Goal: Information Seeking & Learning: Learn about a topic

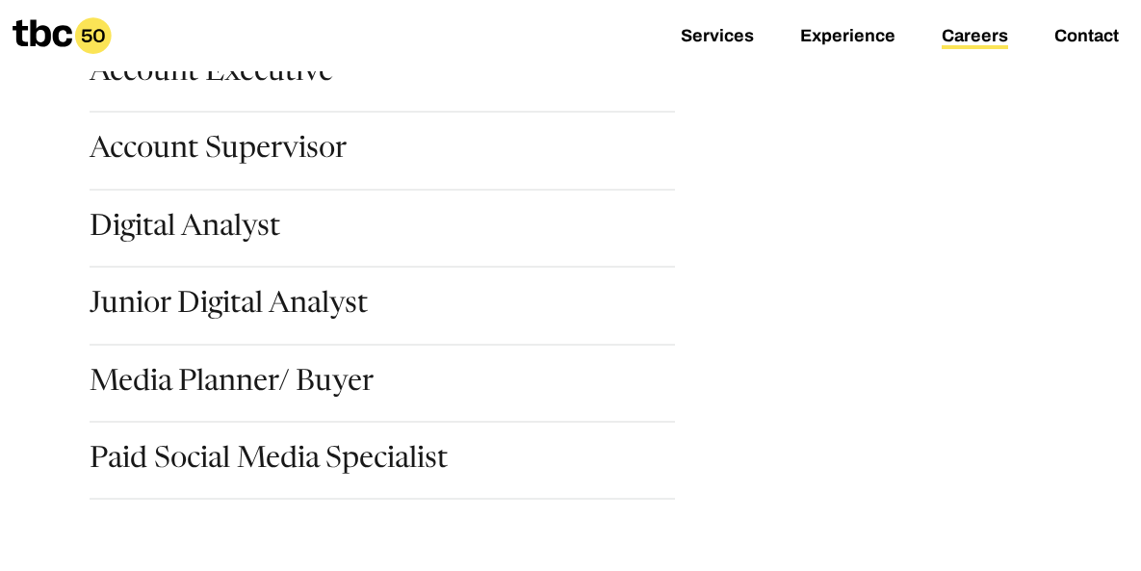
scroll to position [356, 0]
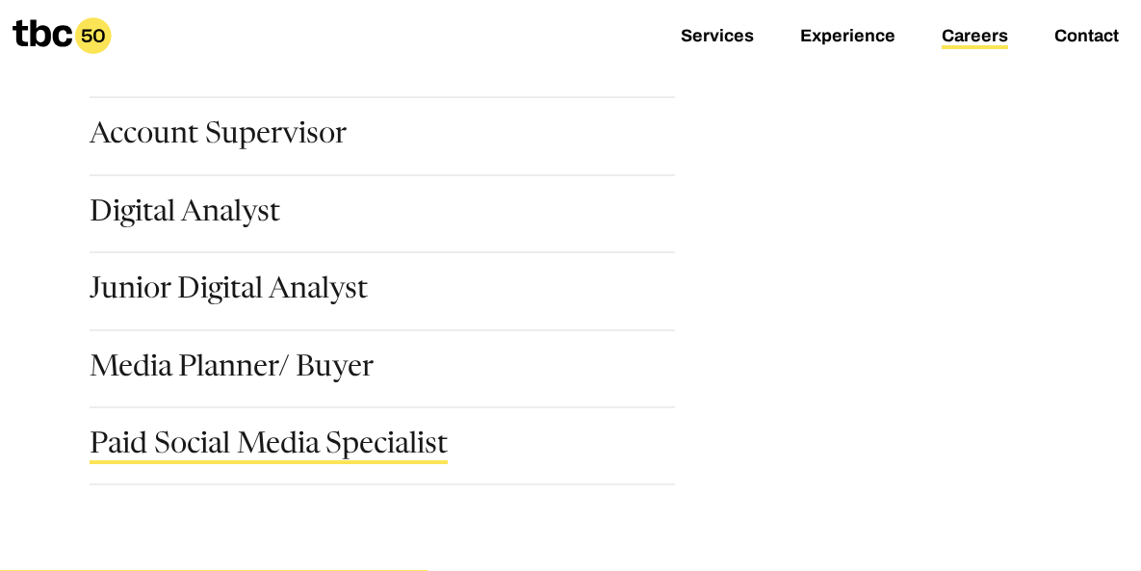
click at [357, 442] on link "Paid Social Media Specialist" at bounding box center [269, 447] width 358 height 33
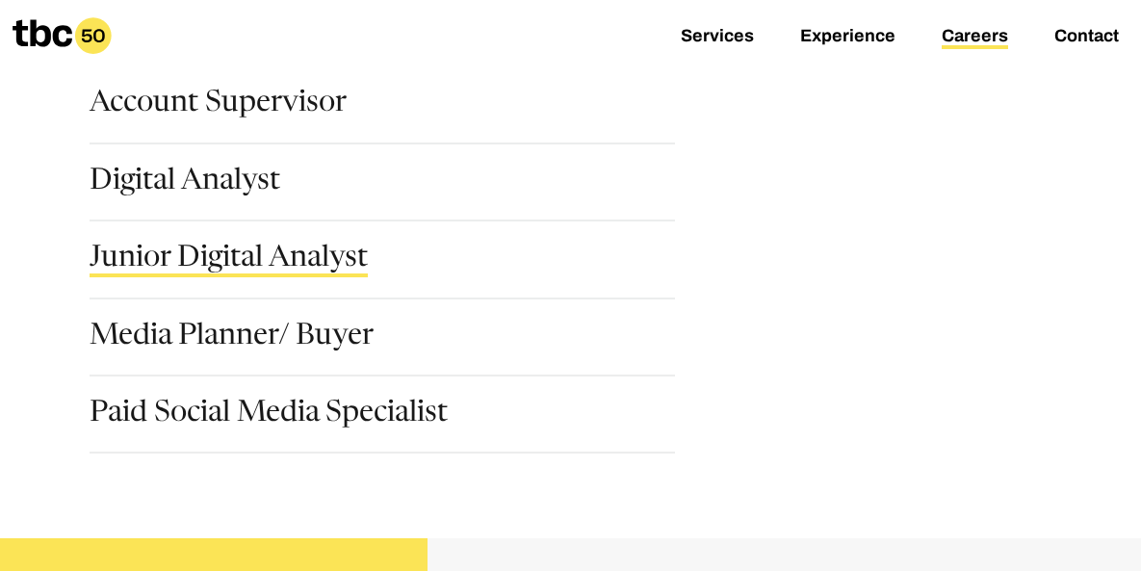
scroll to position [394, 0]
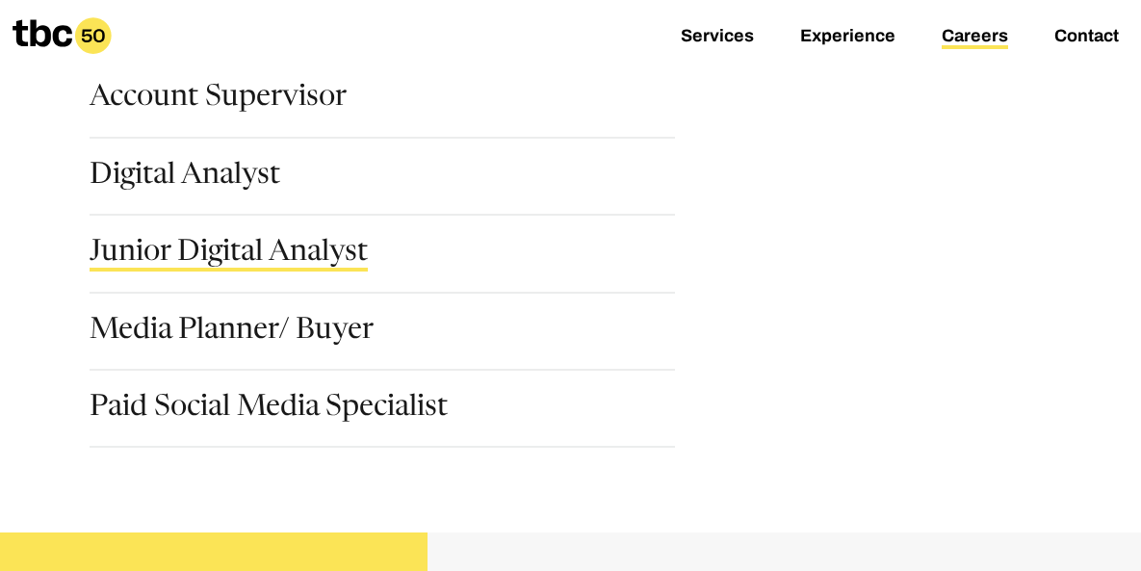
click at [201, 241] on link "Junior Digital Analyst" at bounding box center [229, 255] width 278 height 33
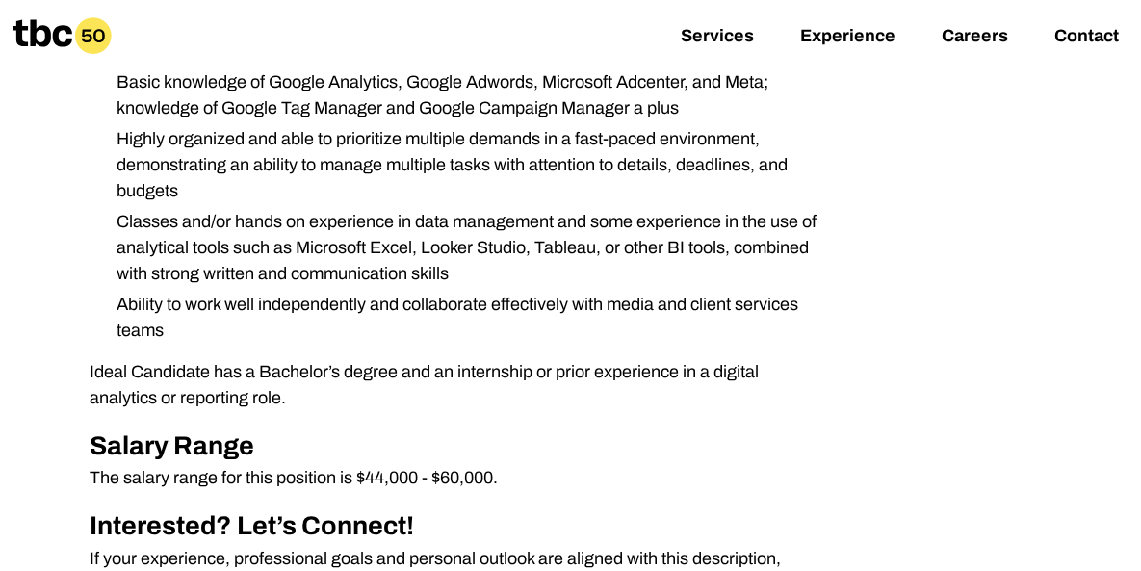
scroll to position [816, 0]
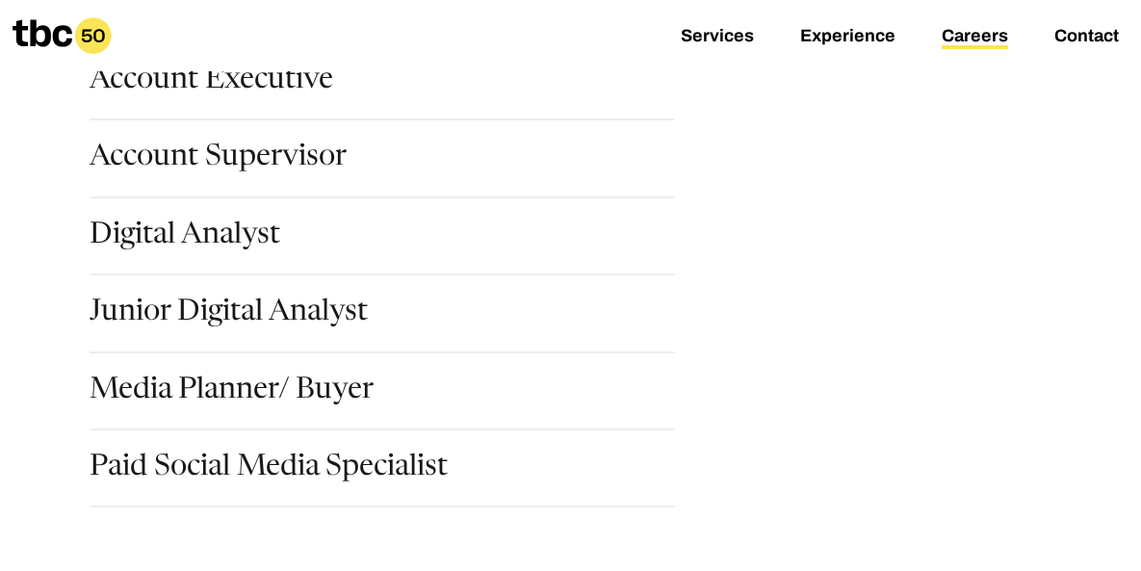
scroll to position [339, 0]
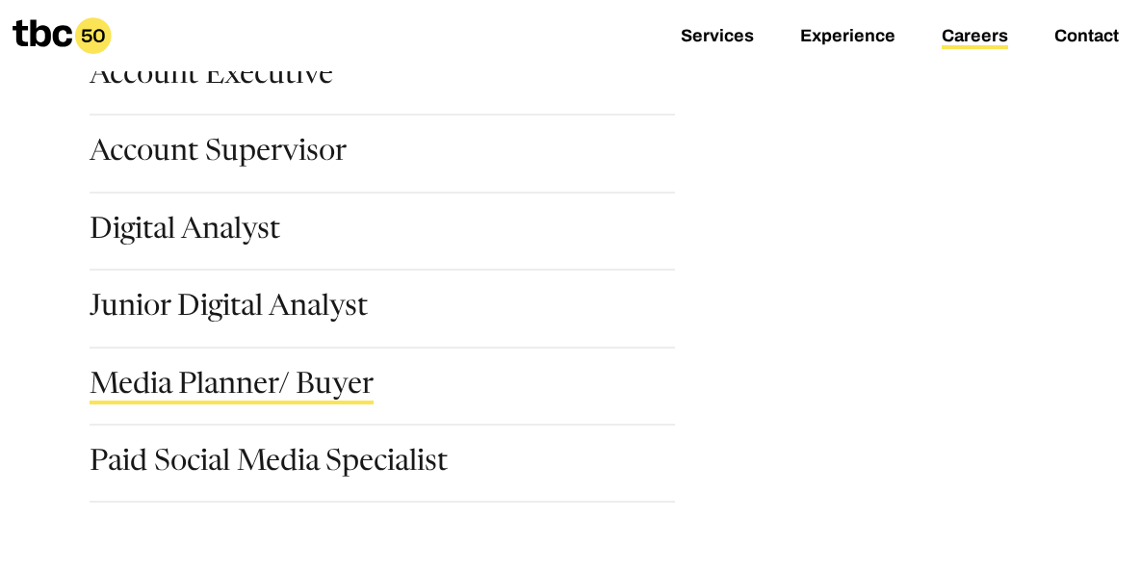
click at [239, 390] on link "Media Planner/ Buyer" at bounding box center [232, 388] width 284 height 33
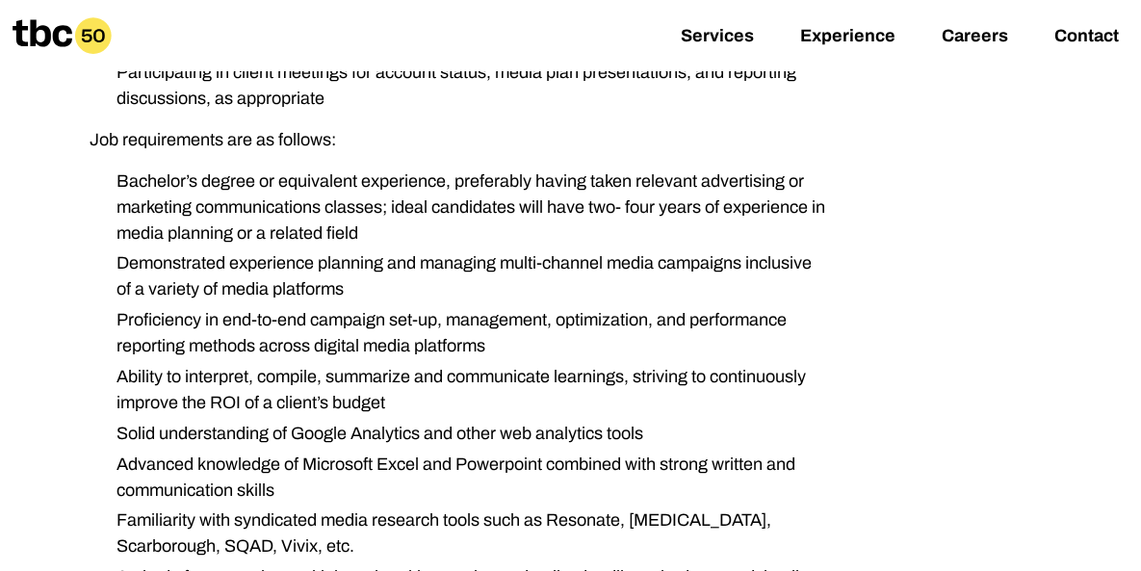
scroll to position [1053, 0]
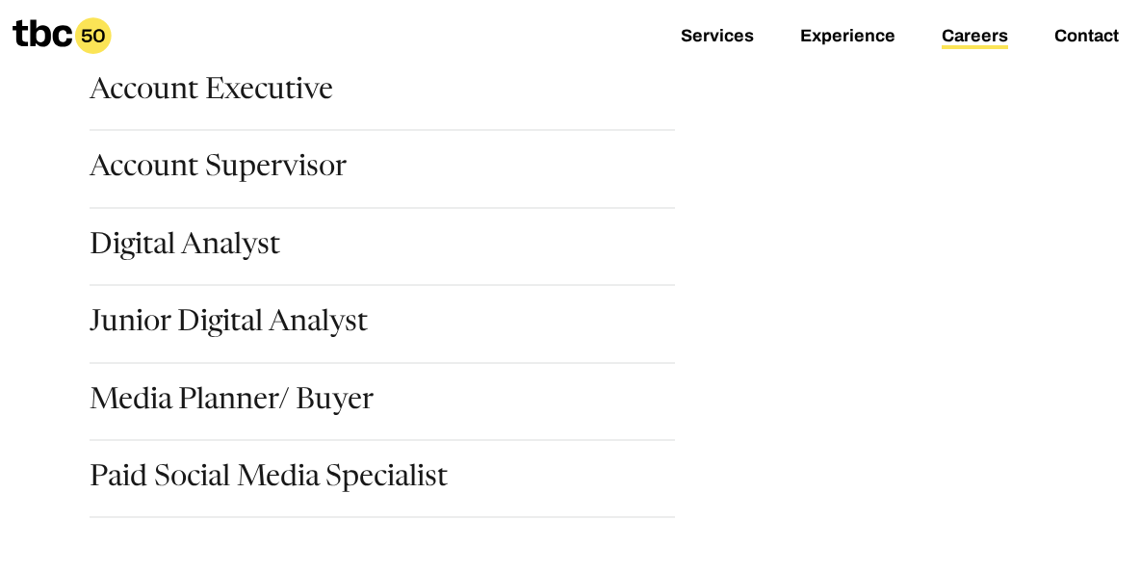
scroll to position [317, 0]
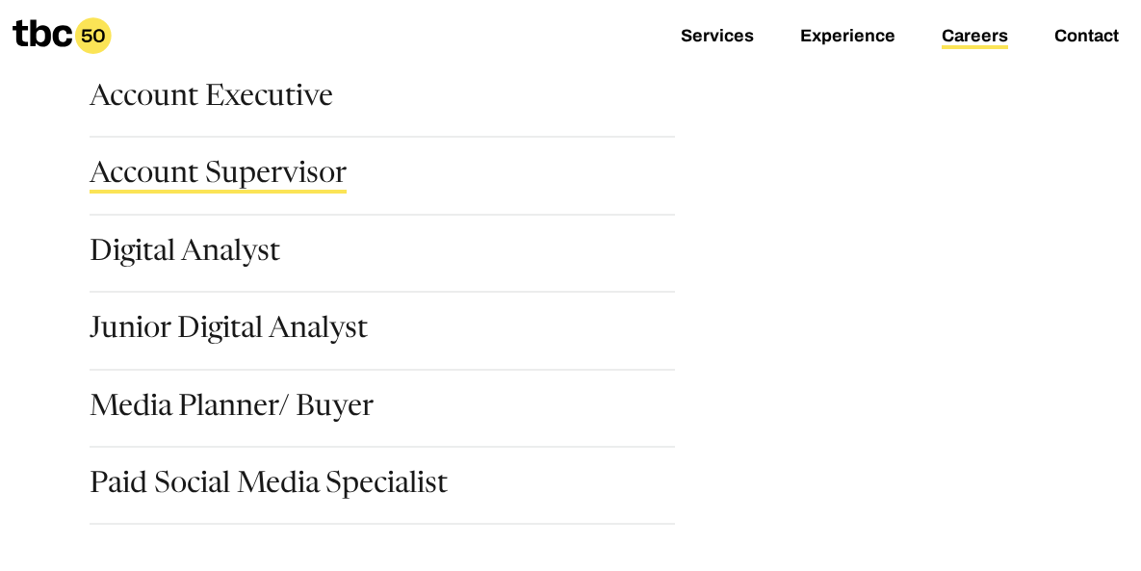
click at [203, 189] on link "Account Supervisor" at bounding box center [218, 177] width 257 height 33
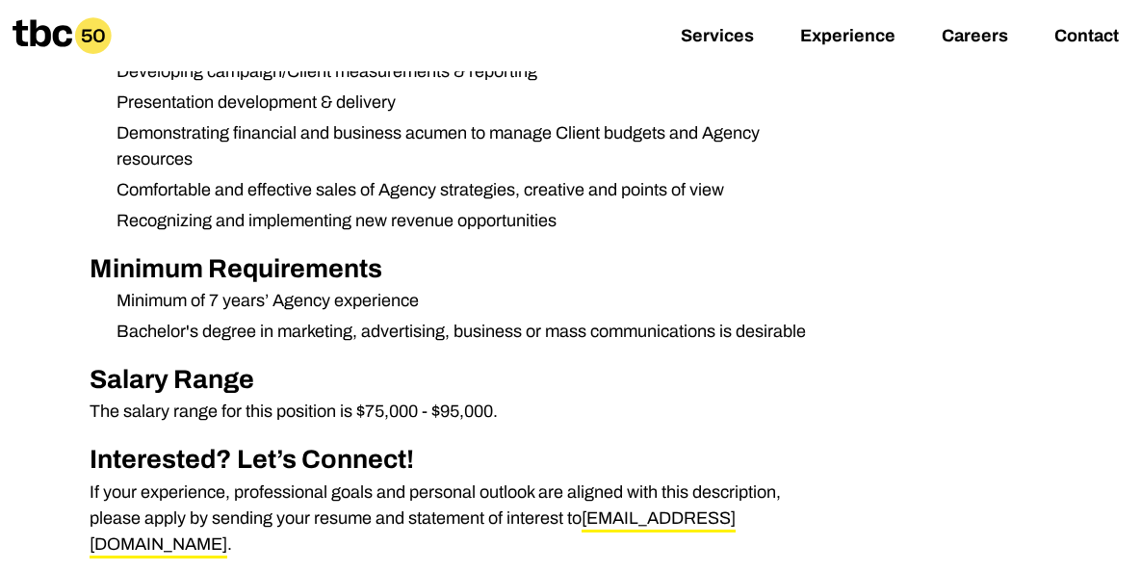
scroll to position [889, 0]
